Goal: Transaction & Acquisition: Download file/media

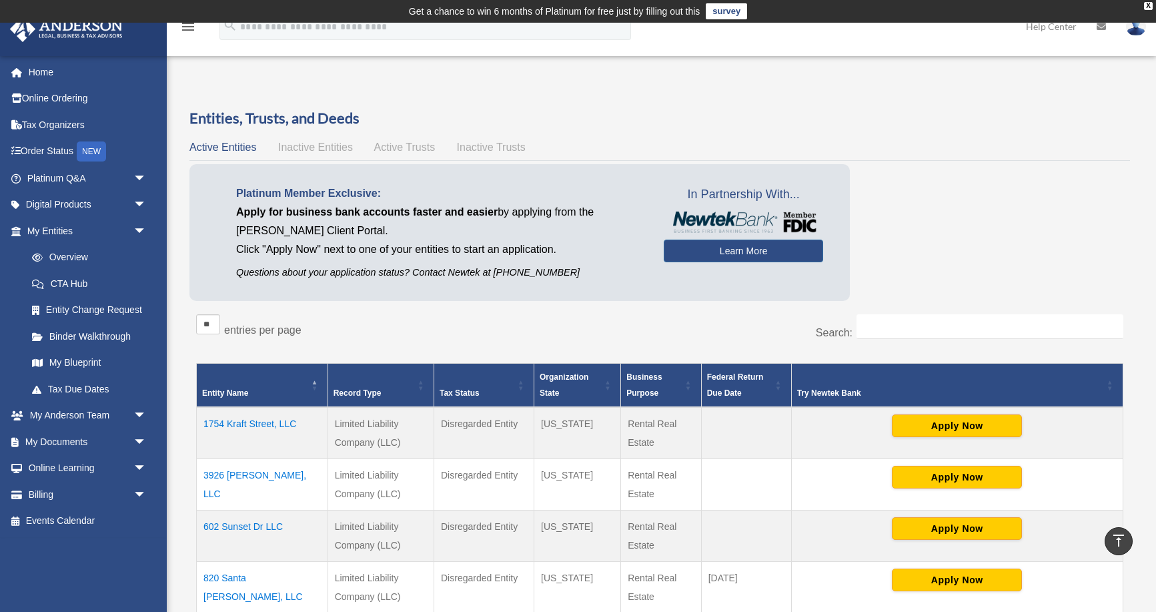
scroll to position [508, 0]
click at [136, 439] on span "arrow_drop_down" at bounding box center [146, 441] width 27 height 27
click at [86, 470] on link "Box" at bounding box center [93, 468] width 148 height 27
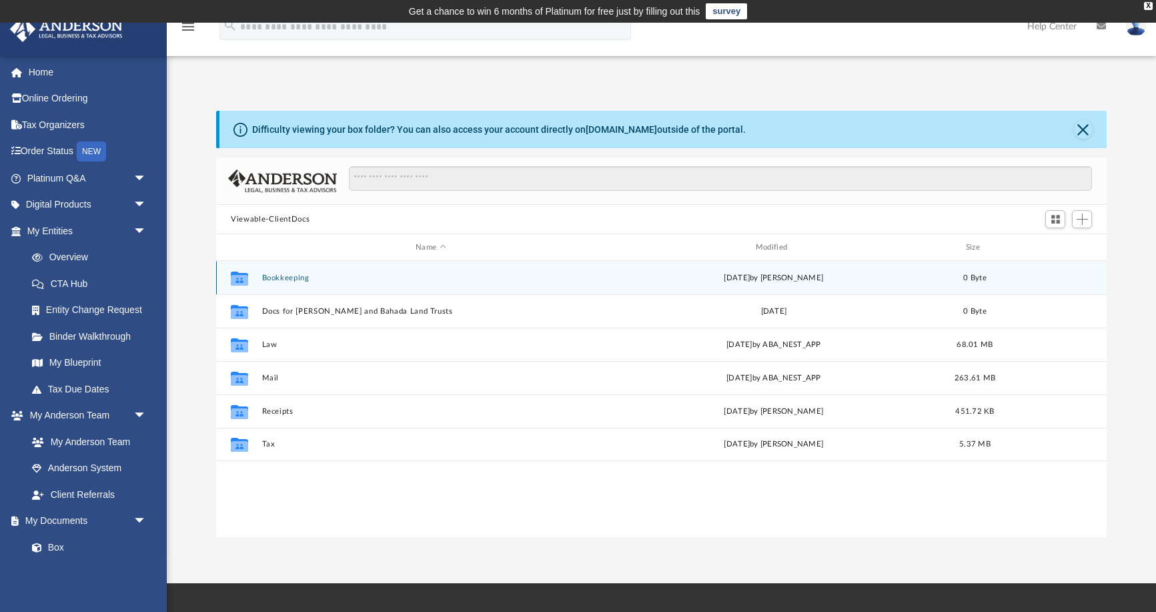
scroll to position [303, 891]
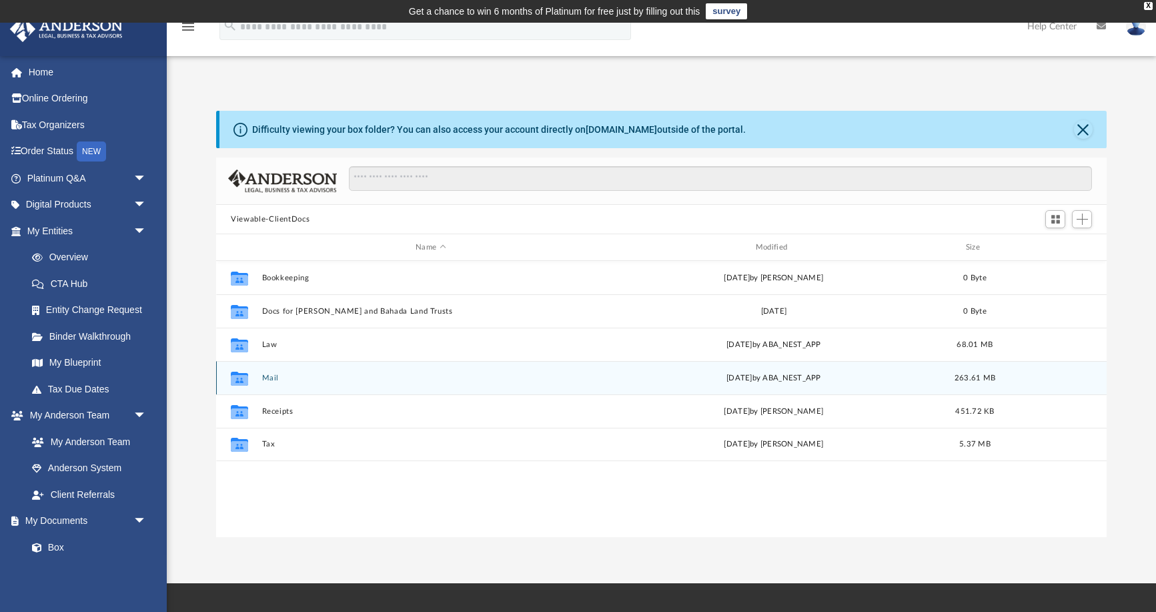
click at [271, 376] on button "Mail" at bounding box center [431, 378] width 338 height 9
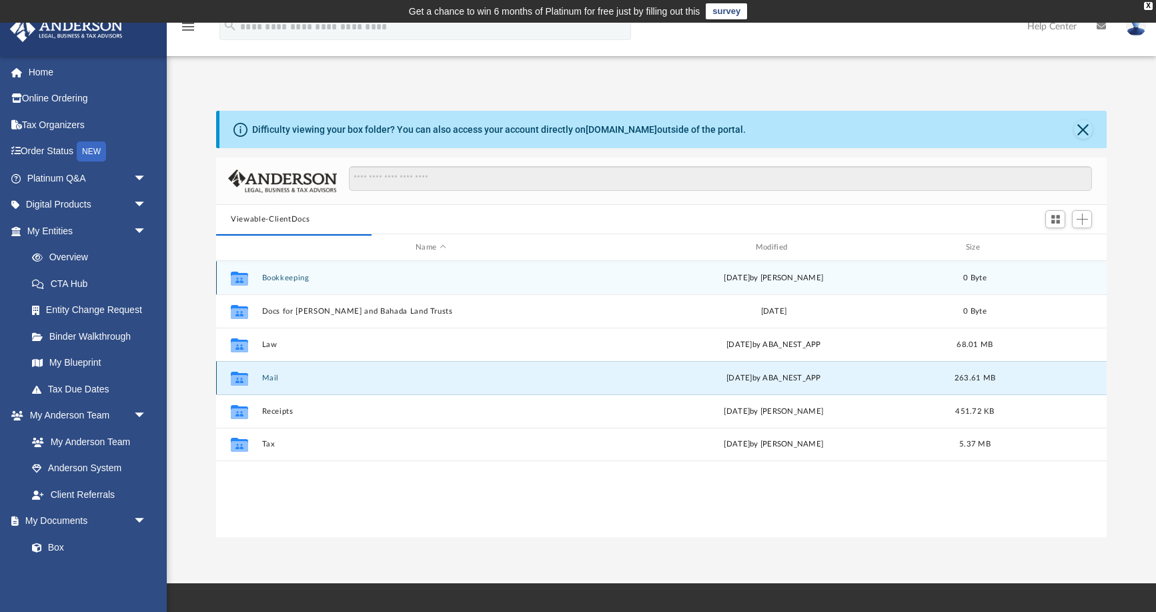
scroll to position [1, 1]
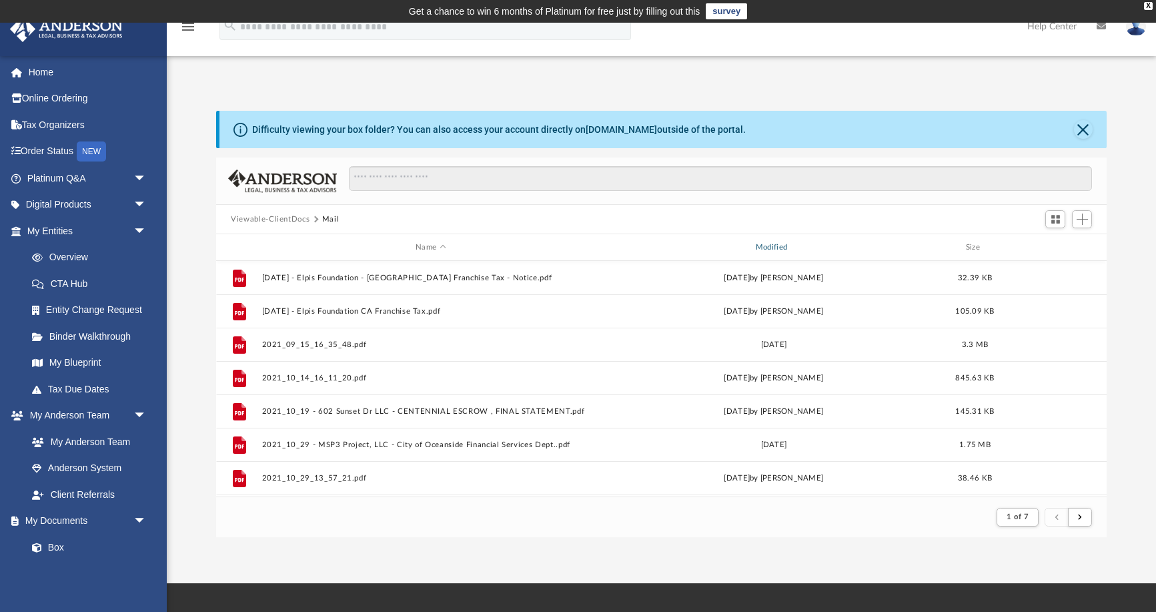
click at [771, 246] on div "Modified" at bounding box center [774, 248] width 338 height 12
click at [779, 242] on div "Modified" at bounding box center [774, 248] width 338 height 12
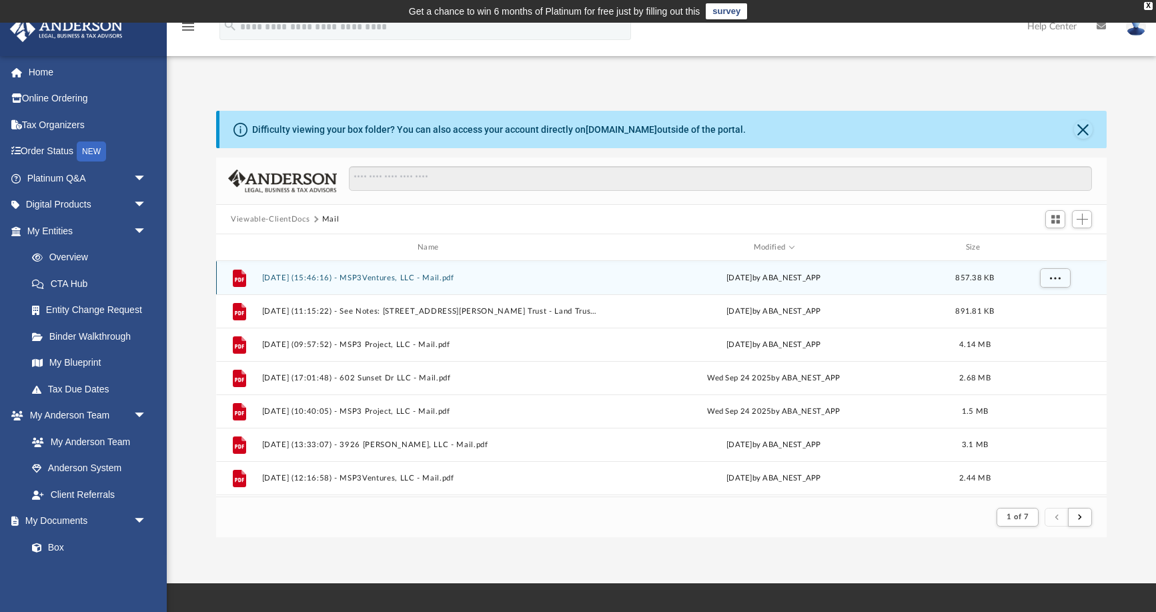
click at [759, 278] on div "Thu Oct 2 2025 by ABA_NEST_APP" at bounding box center [774, 278] width 338 height 12
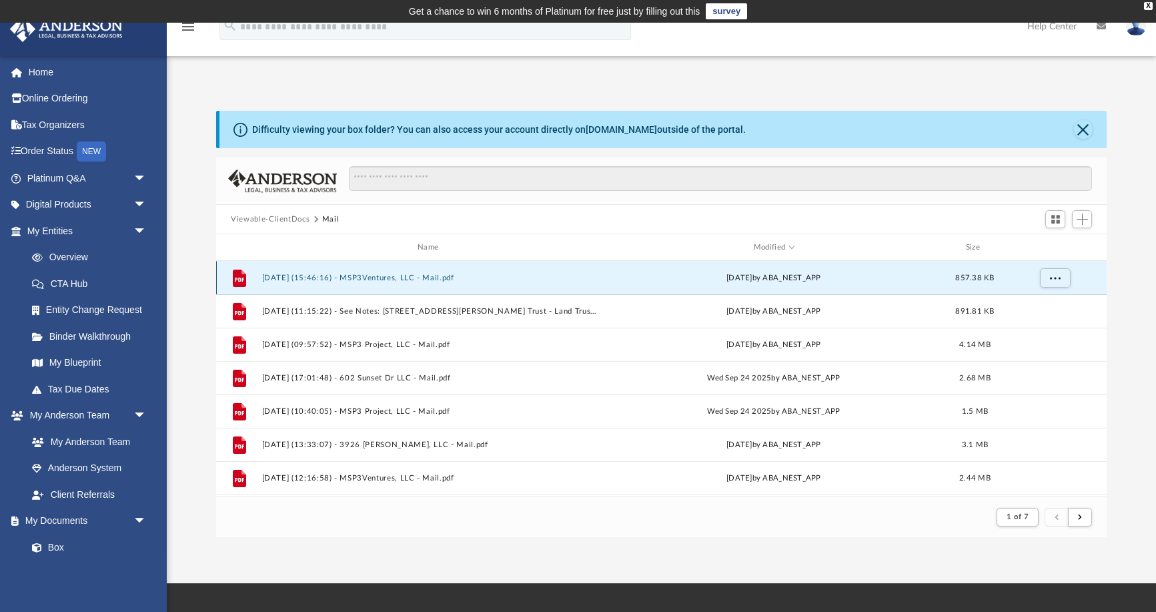
click at [419, 276] on button "2025.10.02 (15:46:16) - MSP3Ventures, LLC - Mail.pdf" at bounding box center [431, 278] width 338 height 9
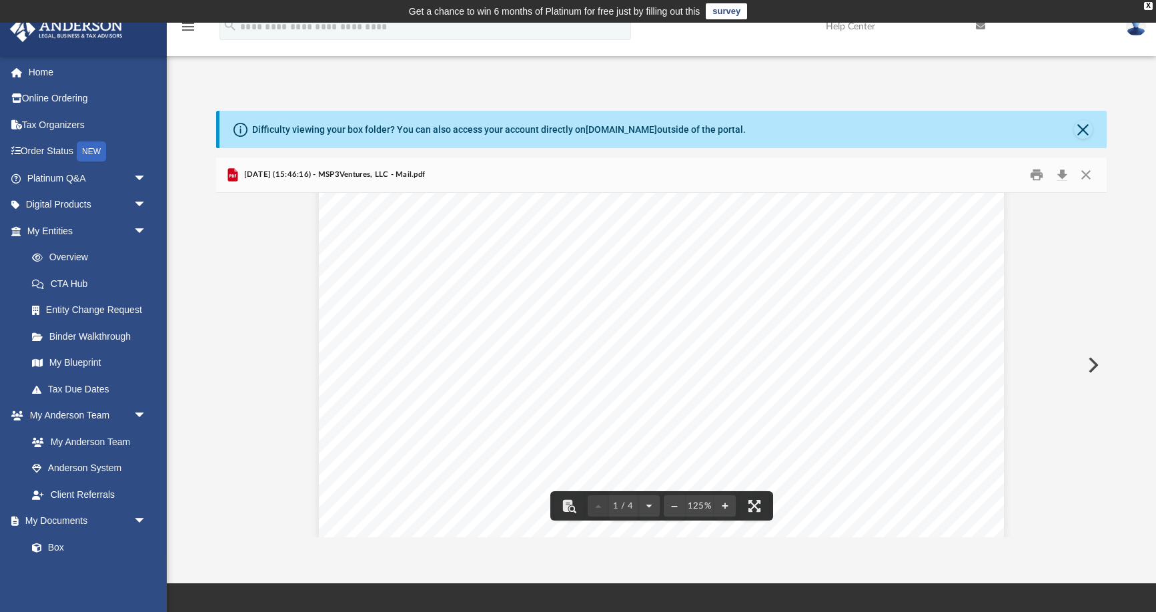
scroll to position [203, 0]
click at [1092, 368] on button "Preview" at bounding box center [1091, 364] width 29 height 37
click at [1089, 363] on button "Preview" at bounding box center [1091, 364] width 29 height 37
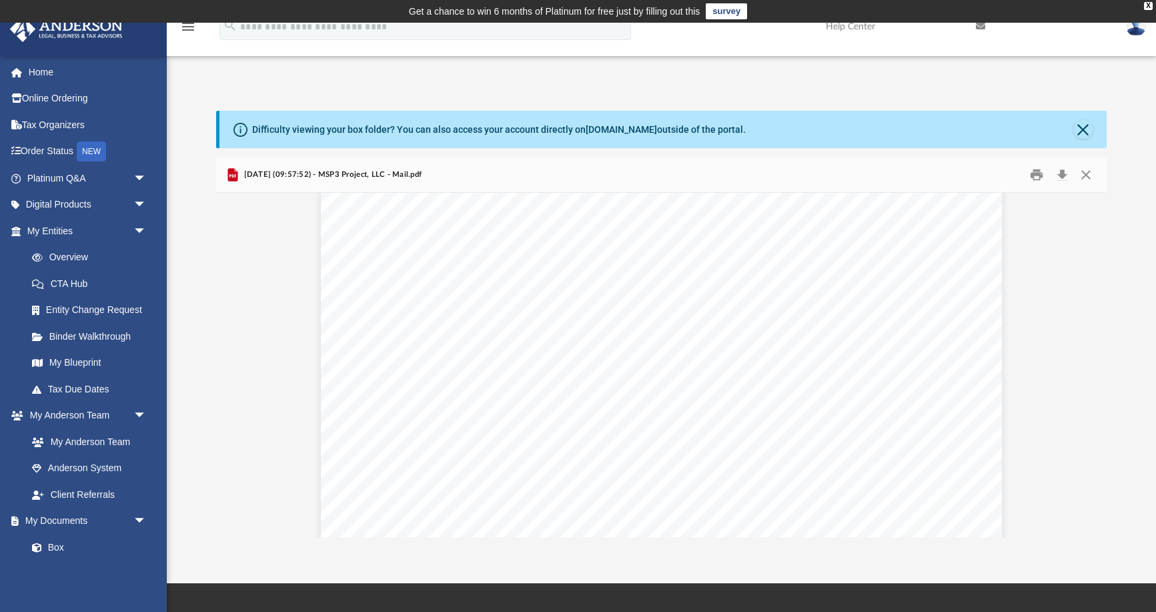
scroll to position [61, 0]
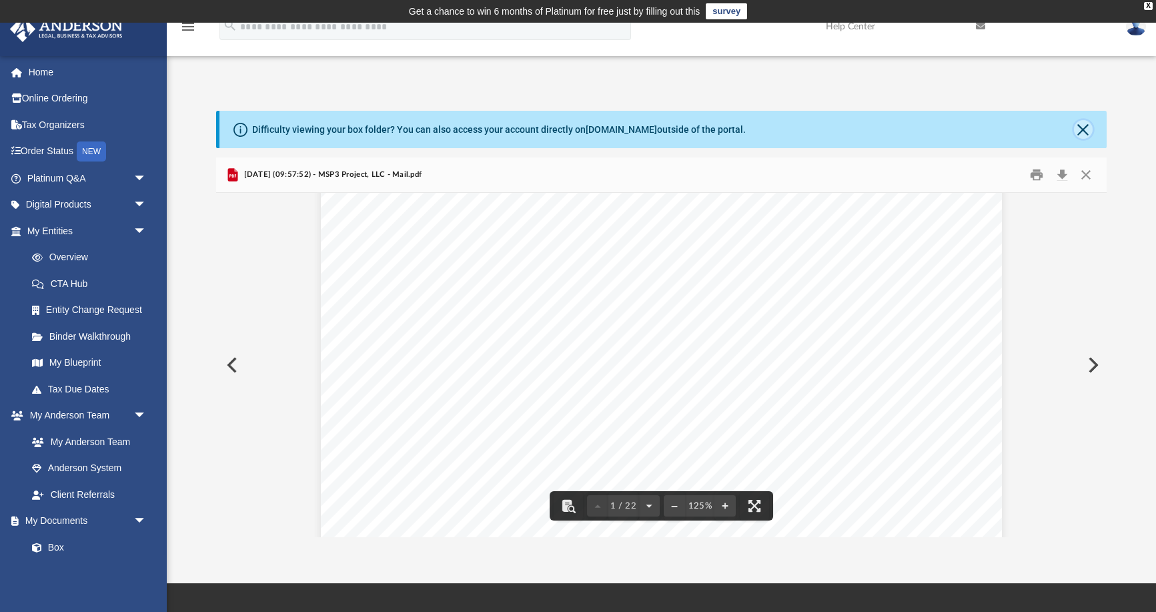
click at [1085, 131] on button "Close" at bounding box center [1083, 129] width 19 height 19
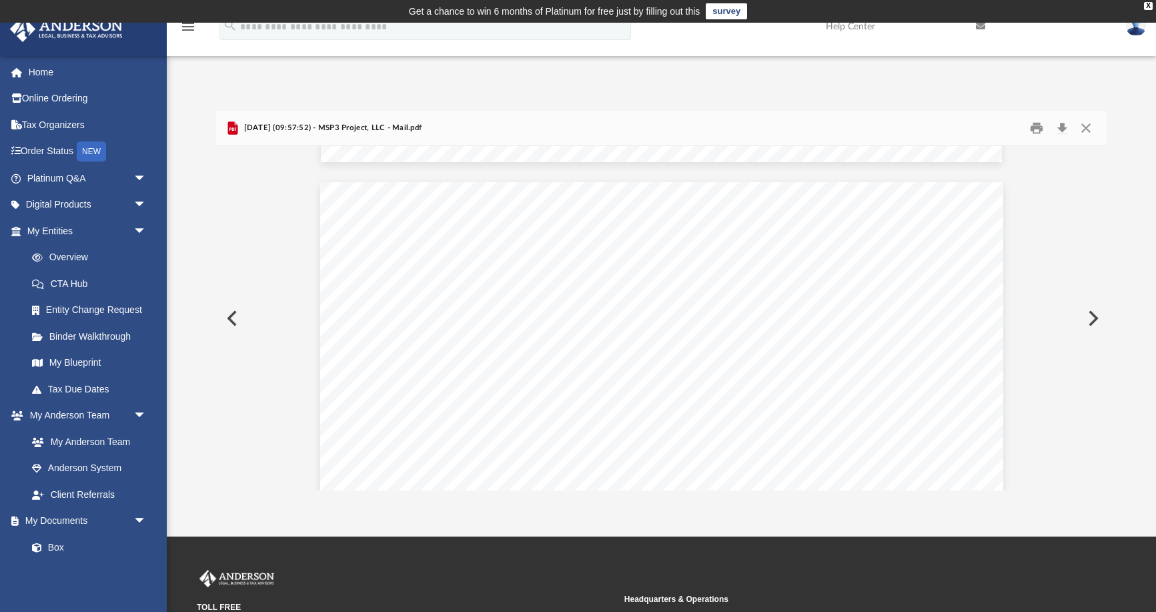
scroll to position [1764, 0]
